Goal: Navigation & Orientation: Go to known website

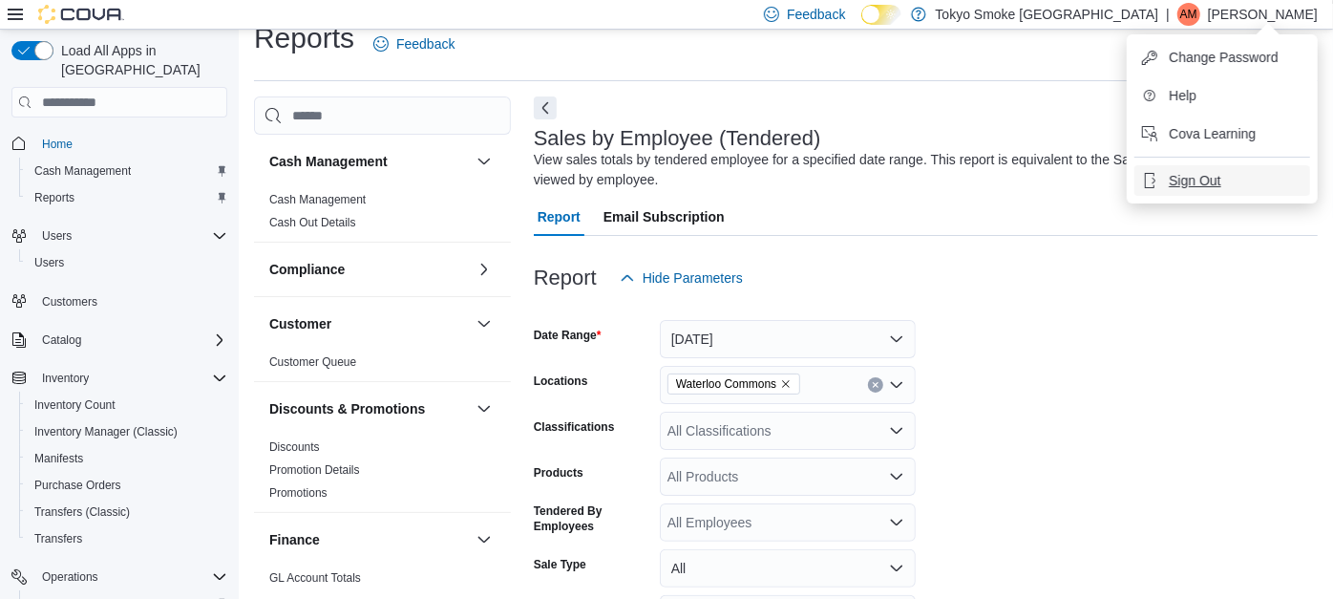
scroll to position [159, 0]
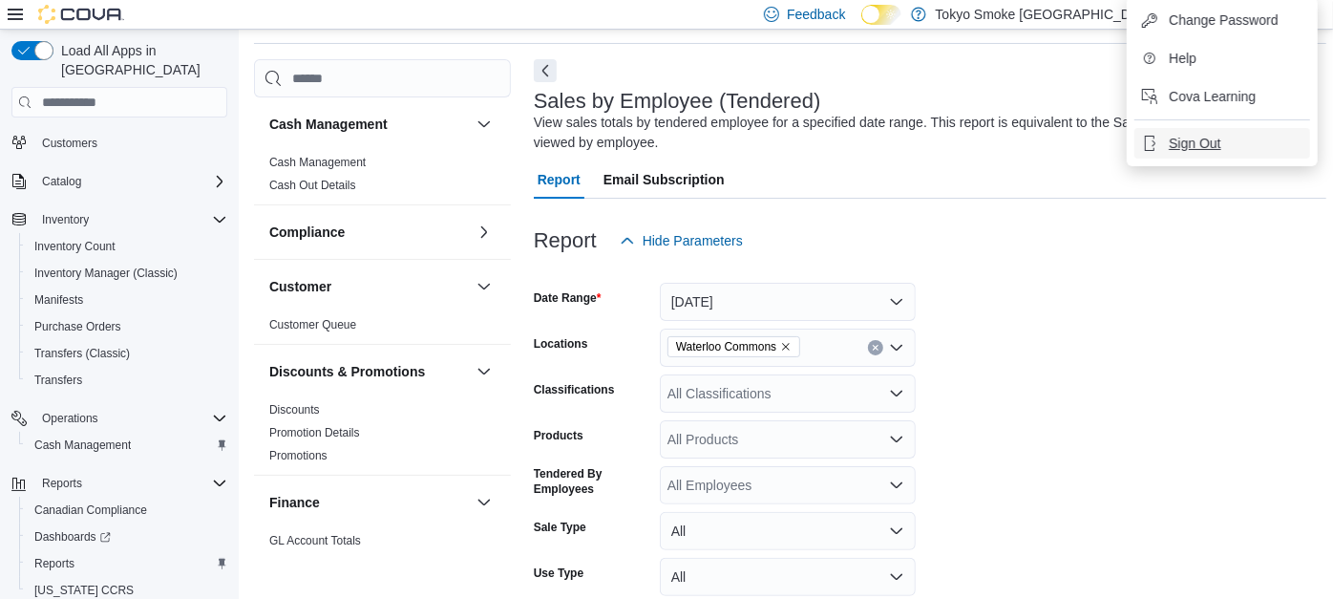
click at [1211, 140] on span "Sign Out" at bounding box center [1195, 143] width 52 height 19
